Goal: Communication & Community: Share content

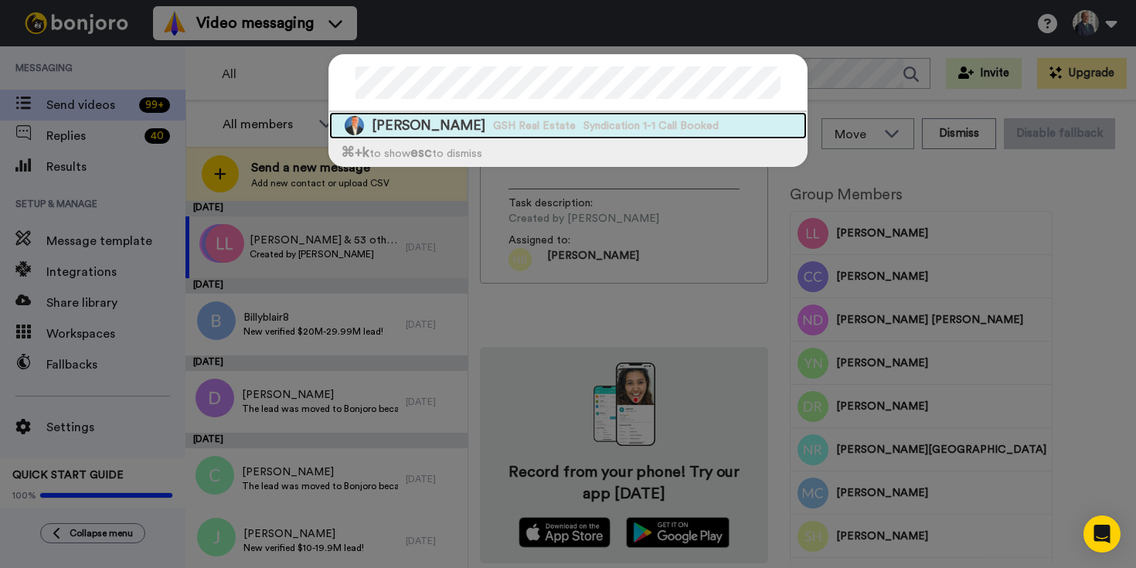
click at [443, 130] on span "George Harabedian Harabedian" at bounding box center [429, 125] width 114 height 19
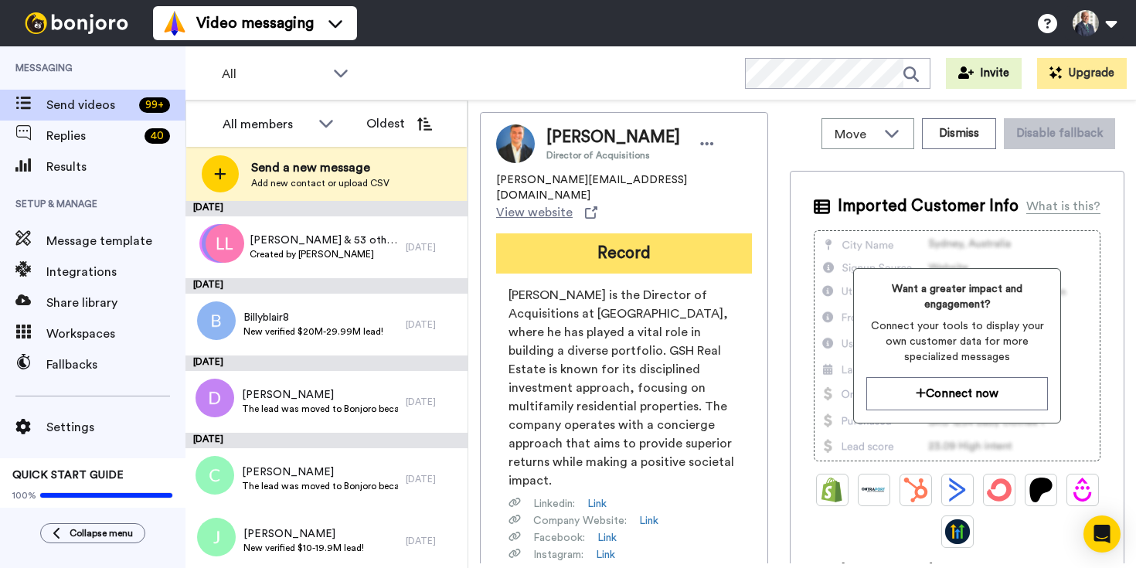
click at [592, 239] on button "Record" at bounding box center [624, 253] width 256 height 40
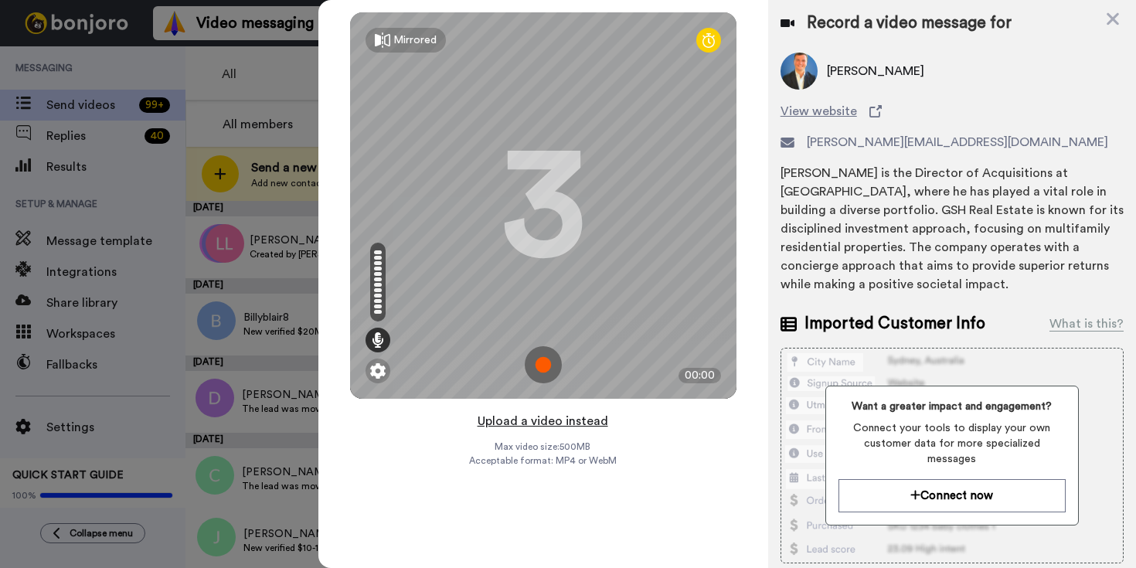
click at [530, 419] on button "Upload a video instead" at bounding box center [543, 421] width 140 height 20
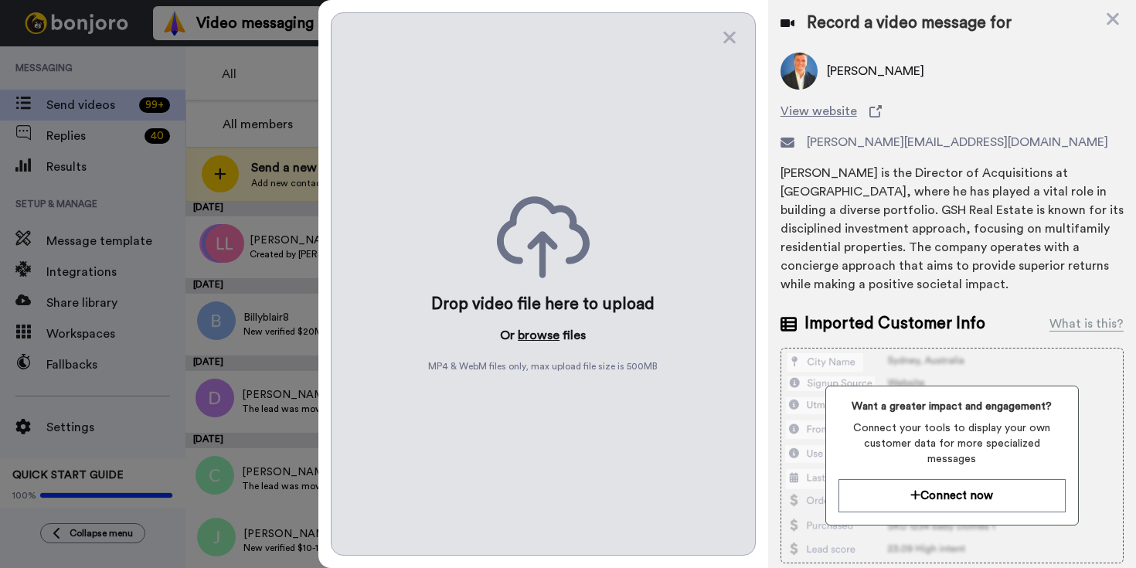
click at [530, 337] on button "browse" at bounding box center [539, 335] width 42 height 19
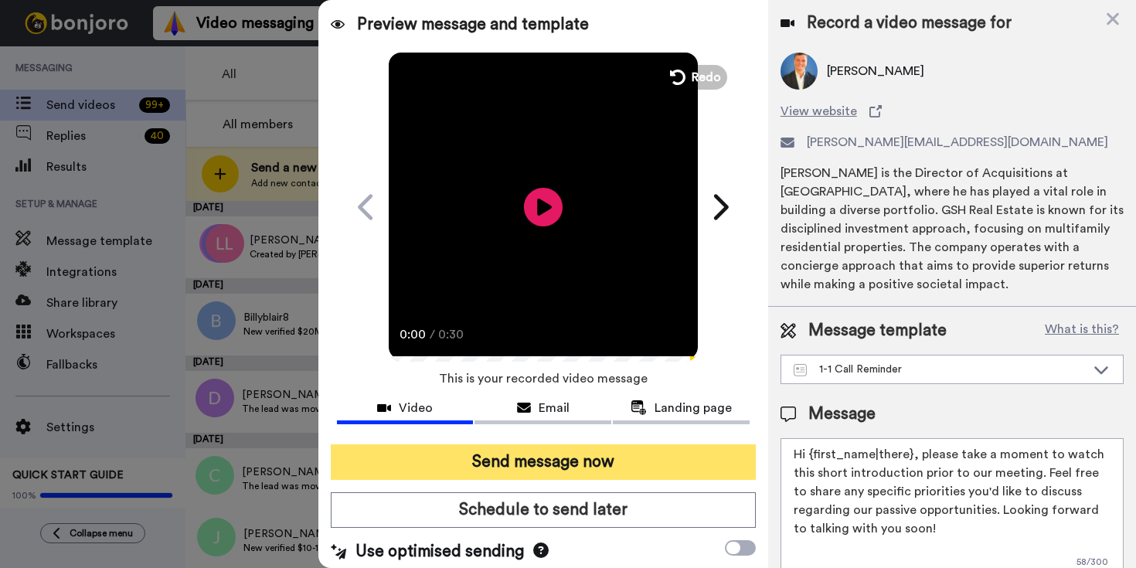
click at [602, 461] on button "Send message now" at bounding box center [543, 462] width 425 height 36
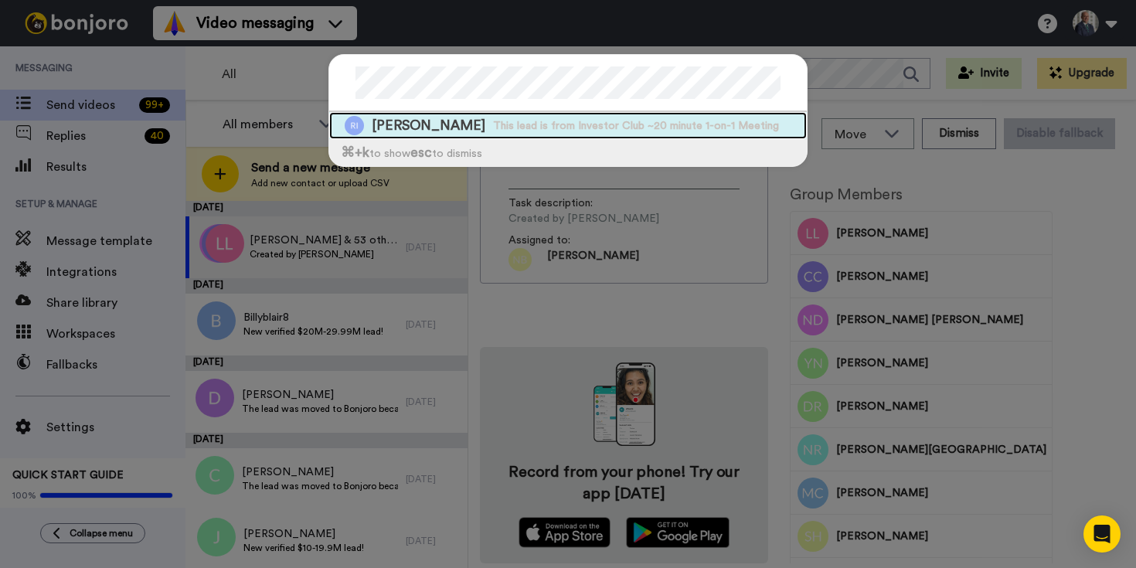
click at [385, 124] on span "[PERSON_NAME]" at bounding box center [429, 125] width 114 height 19
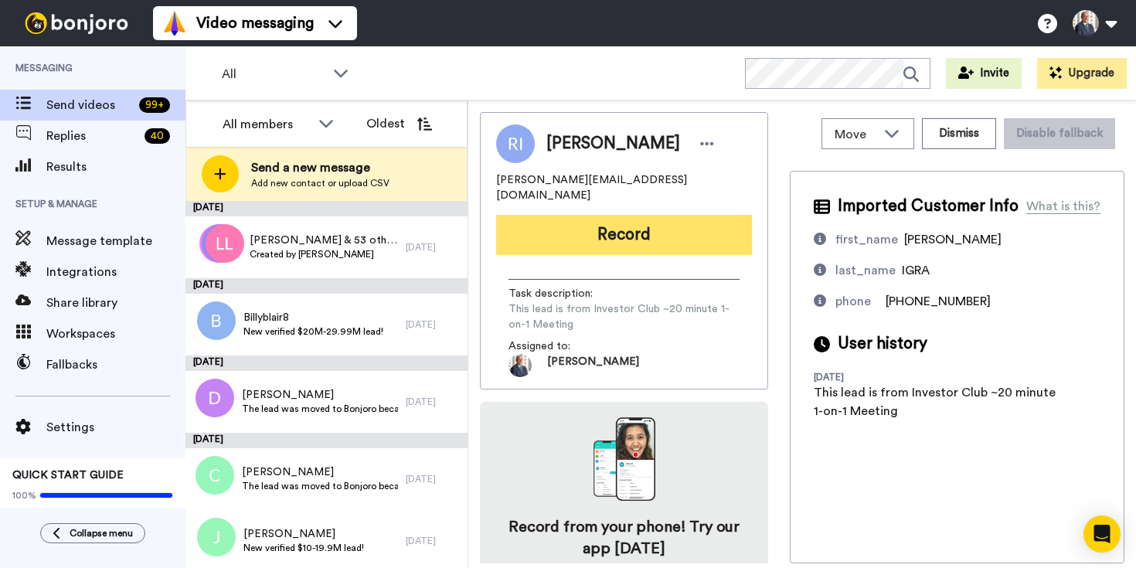
click at [617, 218] on button "Record" at bounding box center [624, 235] width 256 height 40
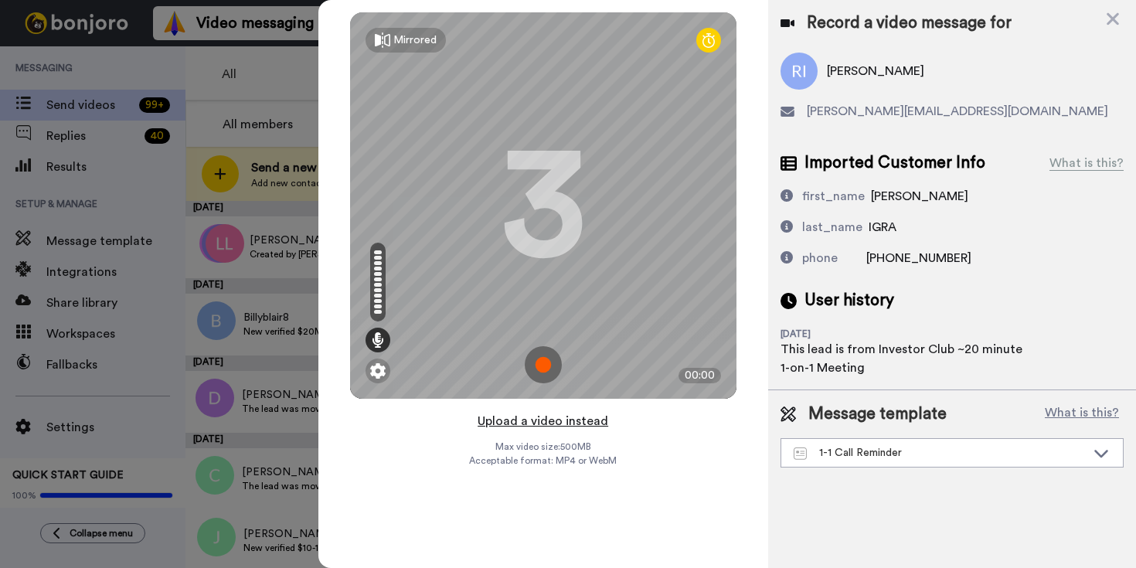
click at [553, 417] on button "Upload a video instead" at bounding box center [543, 421] width 140 height 20
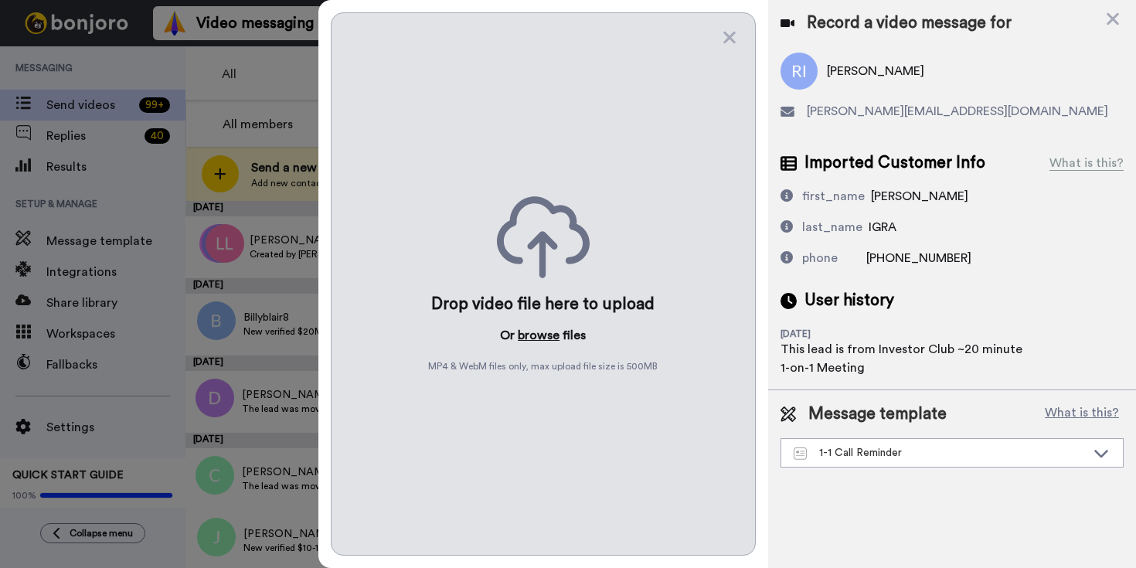
click at [535, 338] on button "browse" at bounding box center [539, 335] width 42 height 19
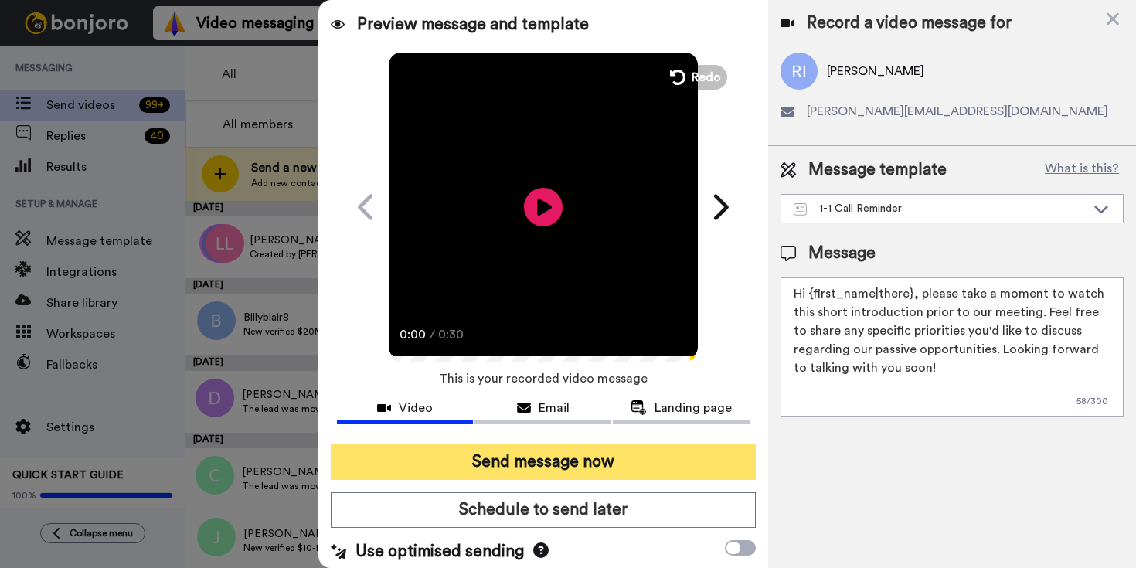
click at [606, 463] on button "Send message now" at bounding box center [543, 462] width 425 height 36
